Goal: Navigation & Orientation: Find specific page/section

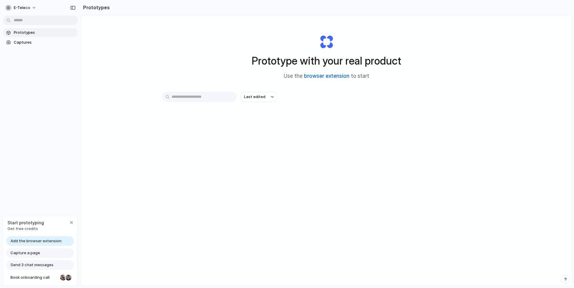
click at [333, 76] on link "browser extension" at bounding box center [326, 76] width 45 height 6
click at [23, 5] on span "e-teleco" at bounding box center [22, 8] width 16 height 6
